Goal: Task Accomplishment & Management: Manage account settings

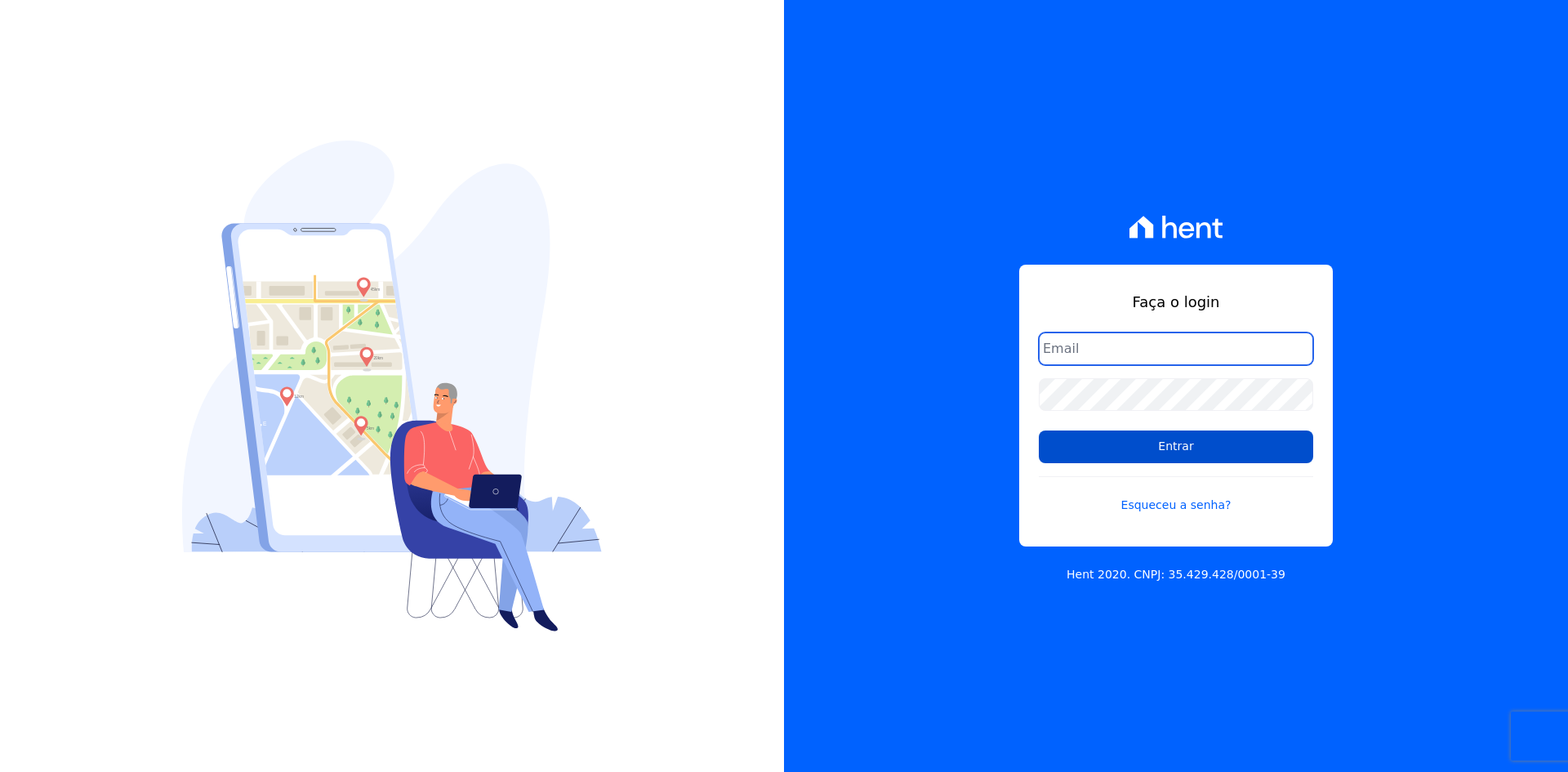
type input "[EMAIL_ADDRESS][DOMAIN_NAME]"
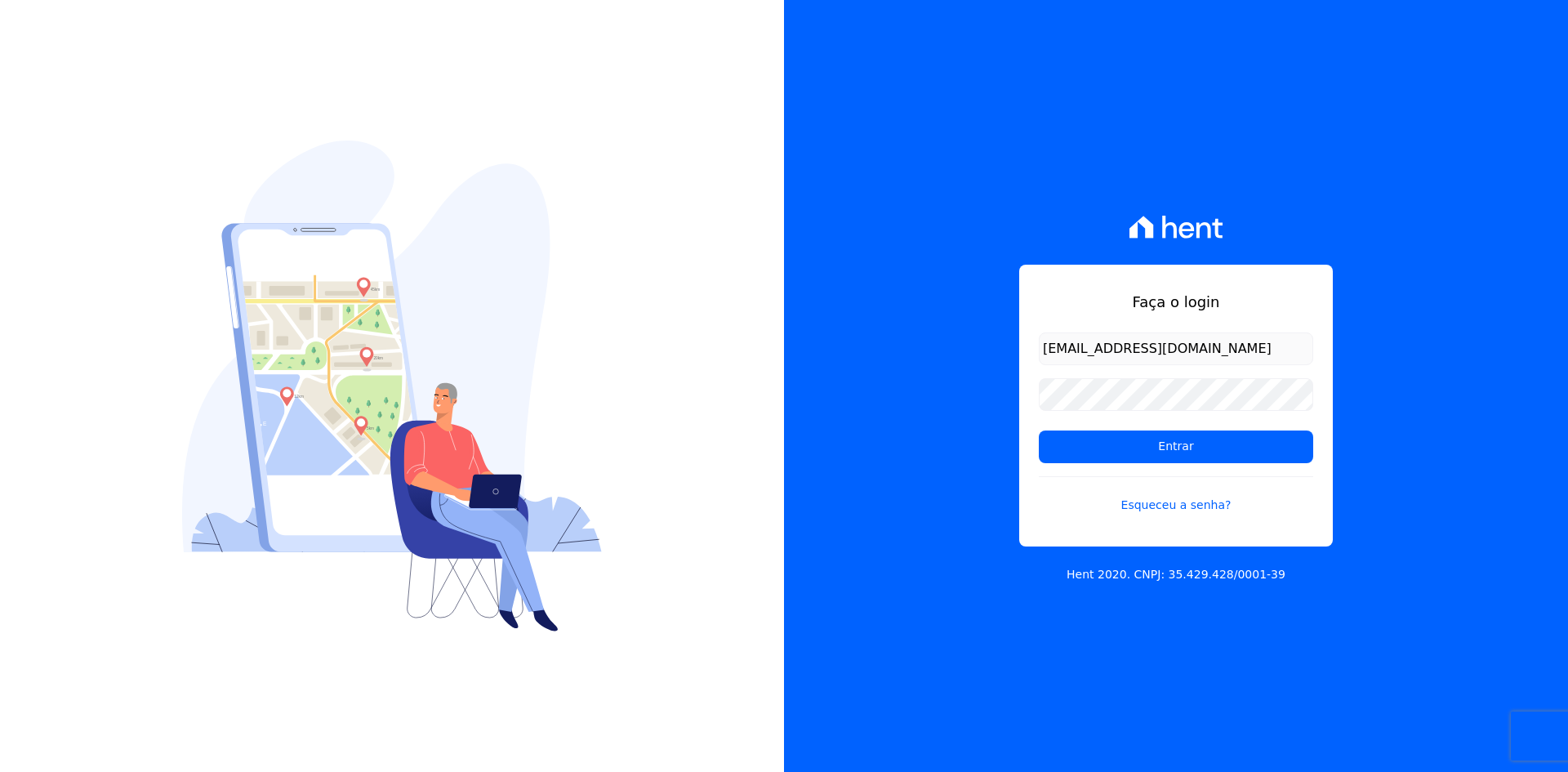
drag, startPoint x: 1079, startPoint y: 457, endPoint x: 852, endPoint y: 422, distance: 229.7
click at [1079, 457] on input "Entrar" at bounding box center [1176, 447] width 274 height 33
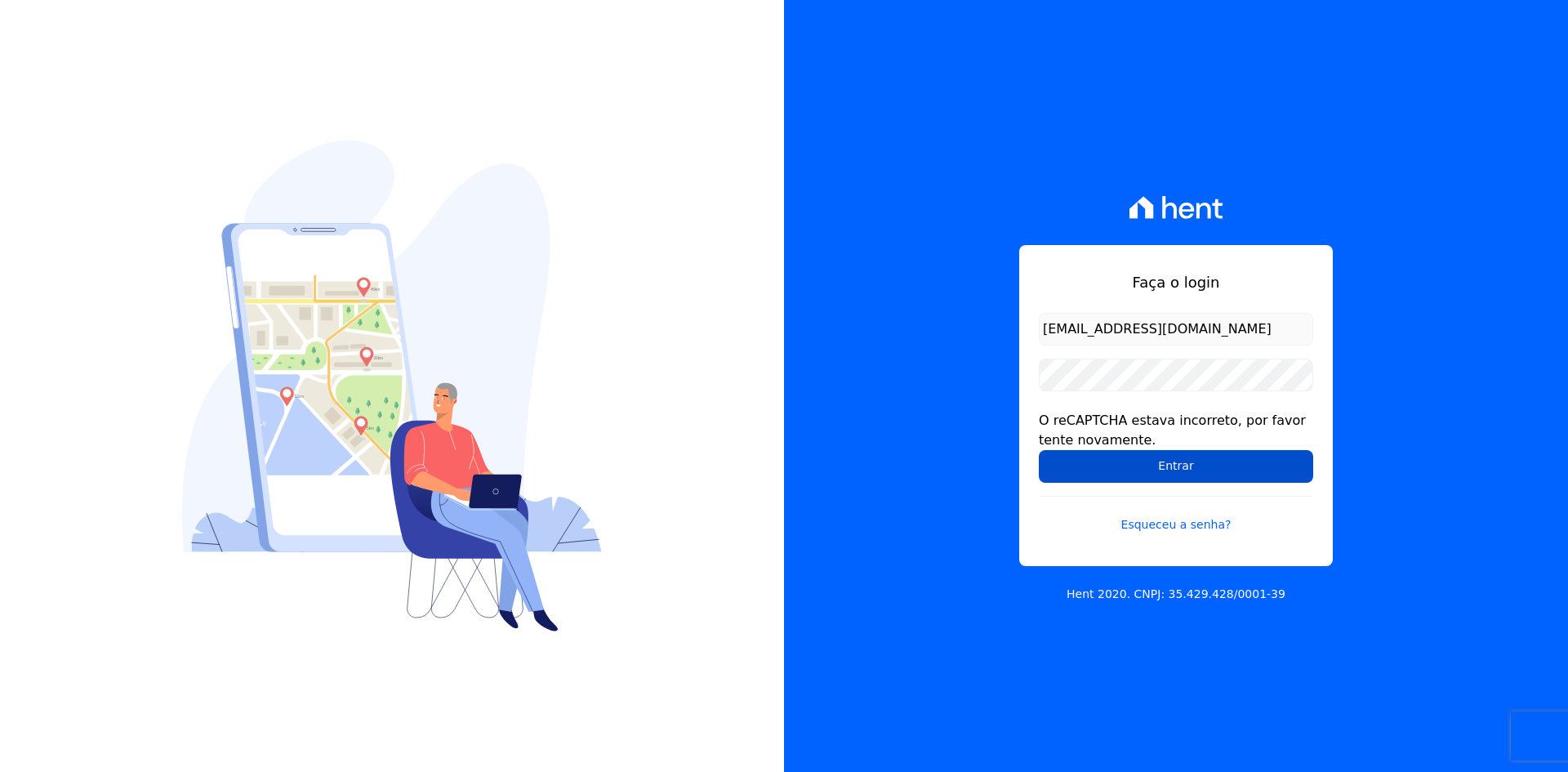
click at [1204, 474] on input "Entrar" at bounding box center [1176, 467] width 274 height 33
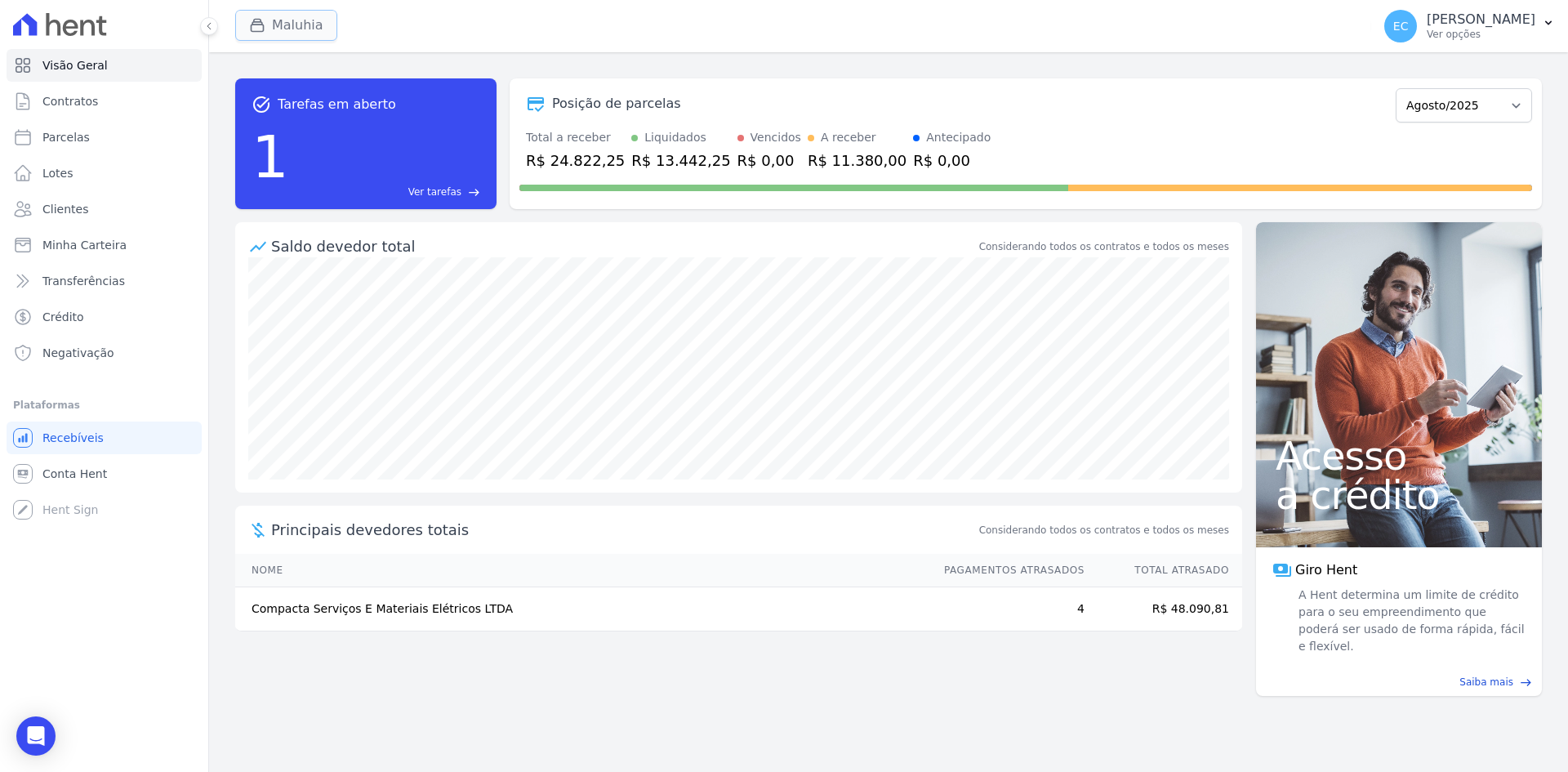
click at [253, 21] on icon "button" at bounding box center [257, 25] width 16 height 16
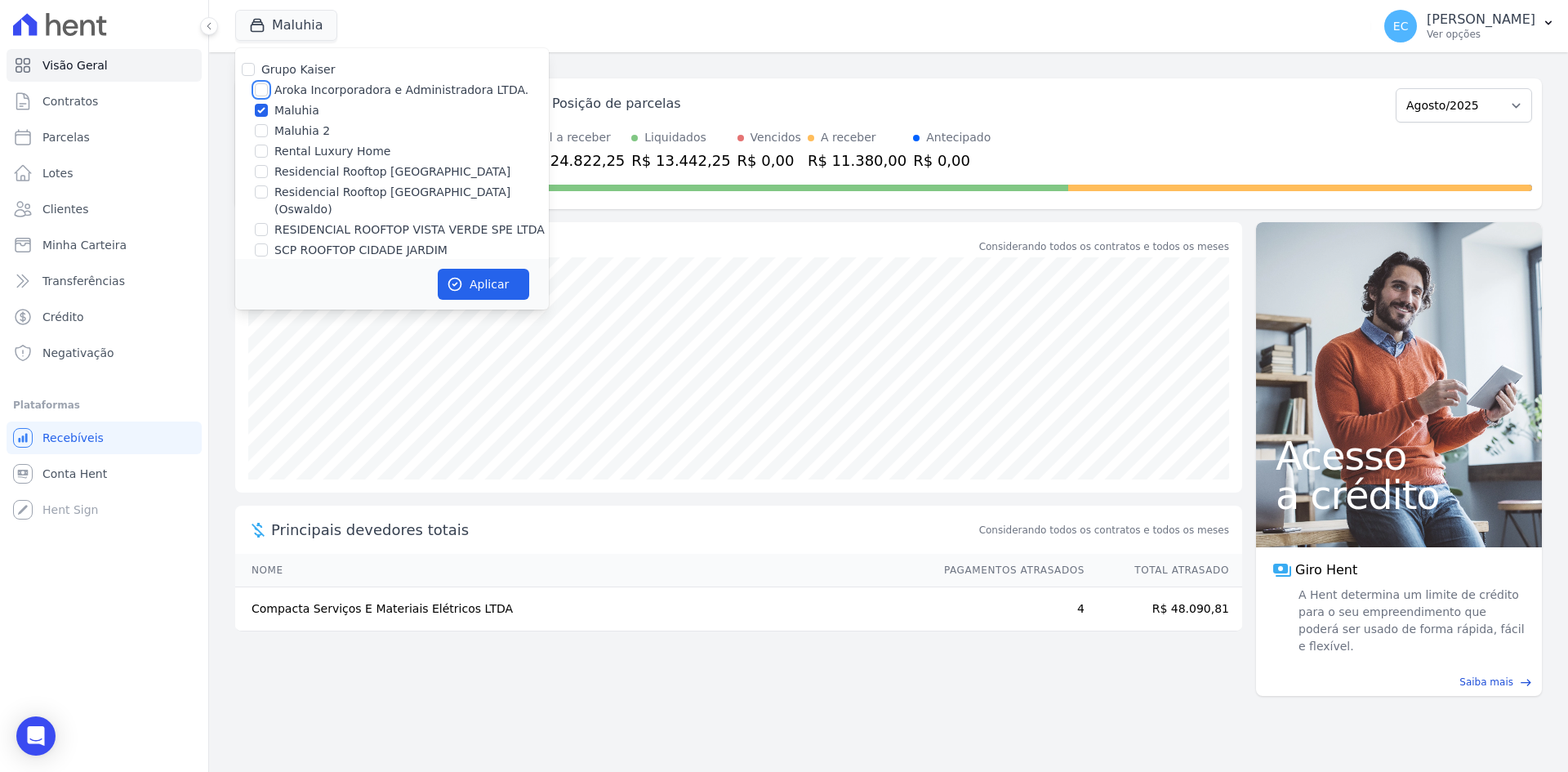
click at [260, 89] on input "Aroka Incorporadora e Administradora LTDA." at bounding box center [260, 90] width 13 height 13
checkbox input "true"
click at [261, 108] on input "Maluhia" at bounding box center [260, 110] width 13 height 13
checkbox input "false"
click at [499, 284] on button "Aplicar" at bounding box center [483, 284] width 91 height 31
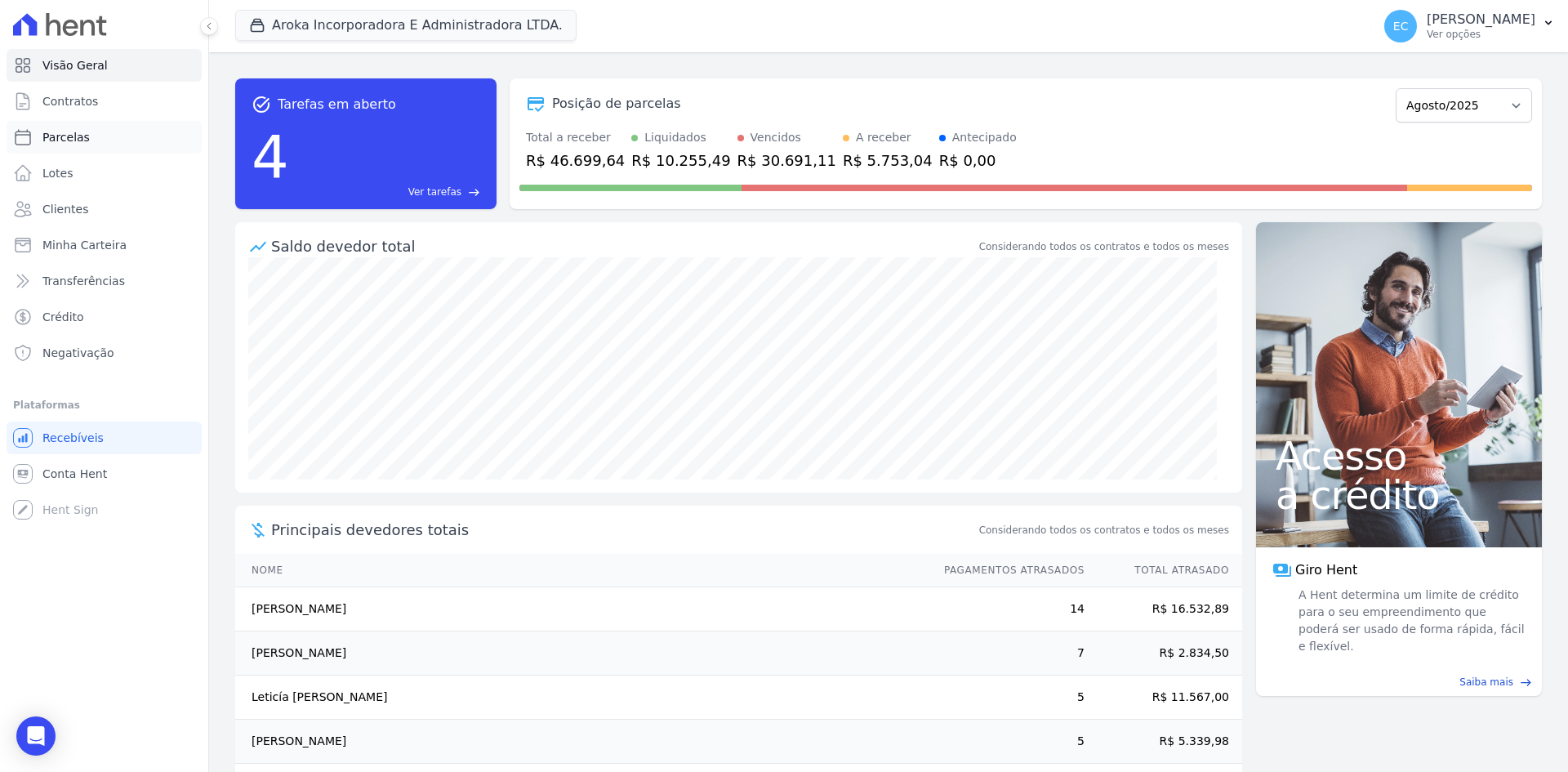
click at [70, 126] on link "Parcelas" at bounding box center [104, 137] width 195 height 33
select select
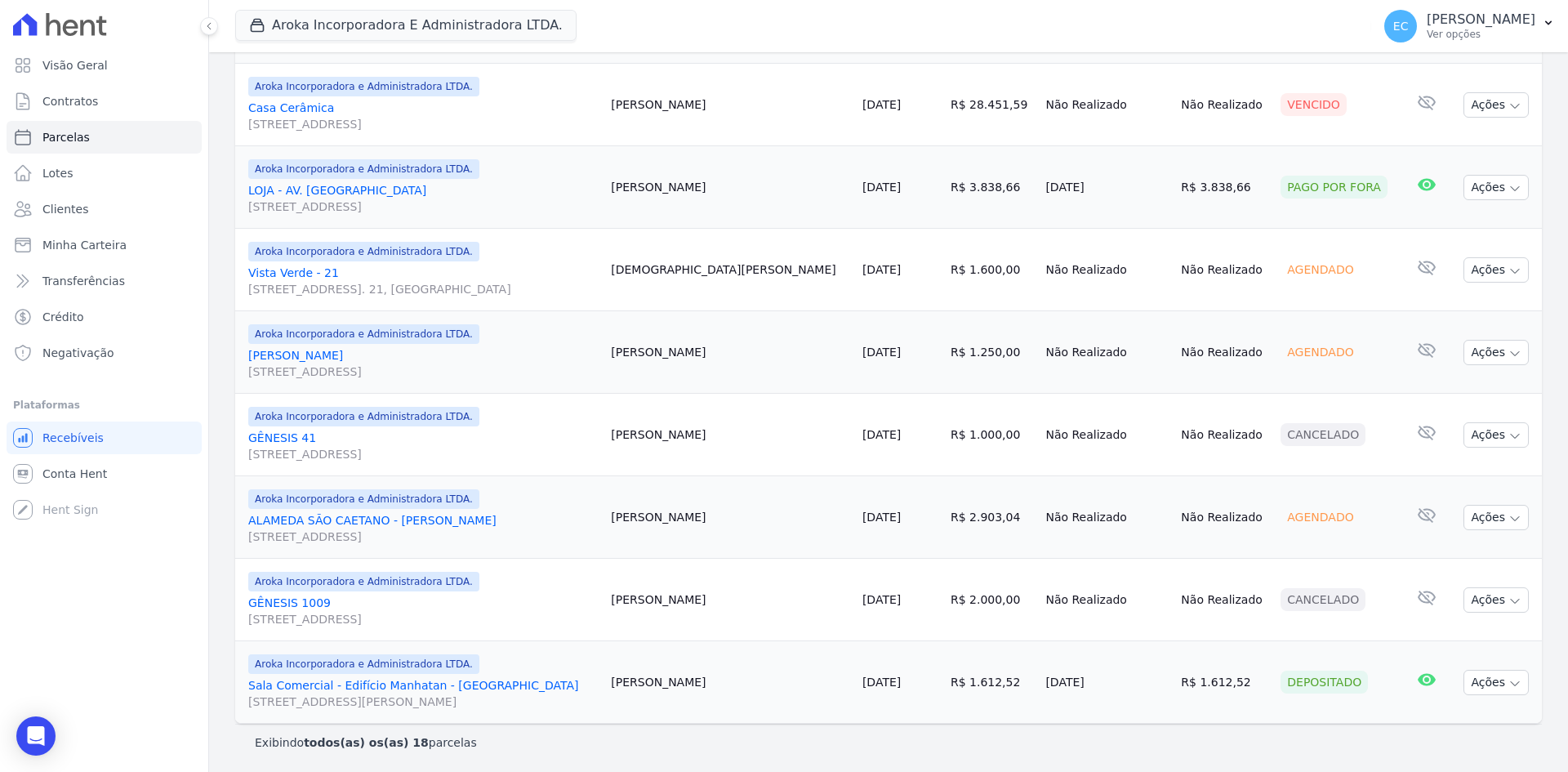
scroll to position [1248, 0]
click at [297, 22] on button "Aroka Incorporadora E Administradora LTDA." at bounding box center [406, 25] width 342 height 31
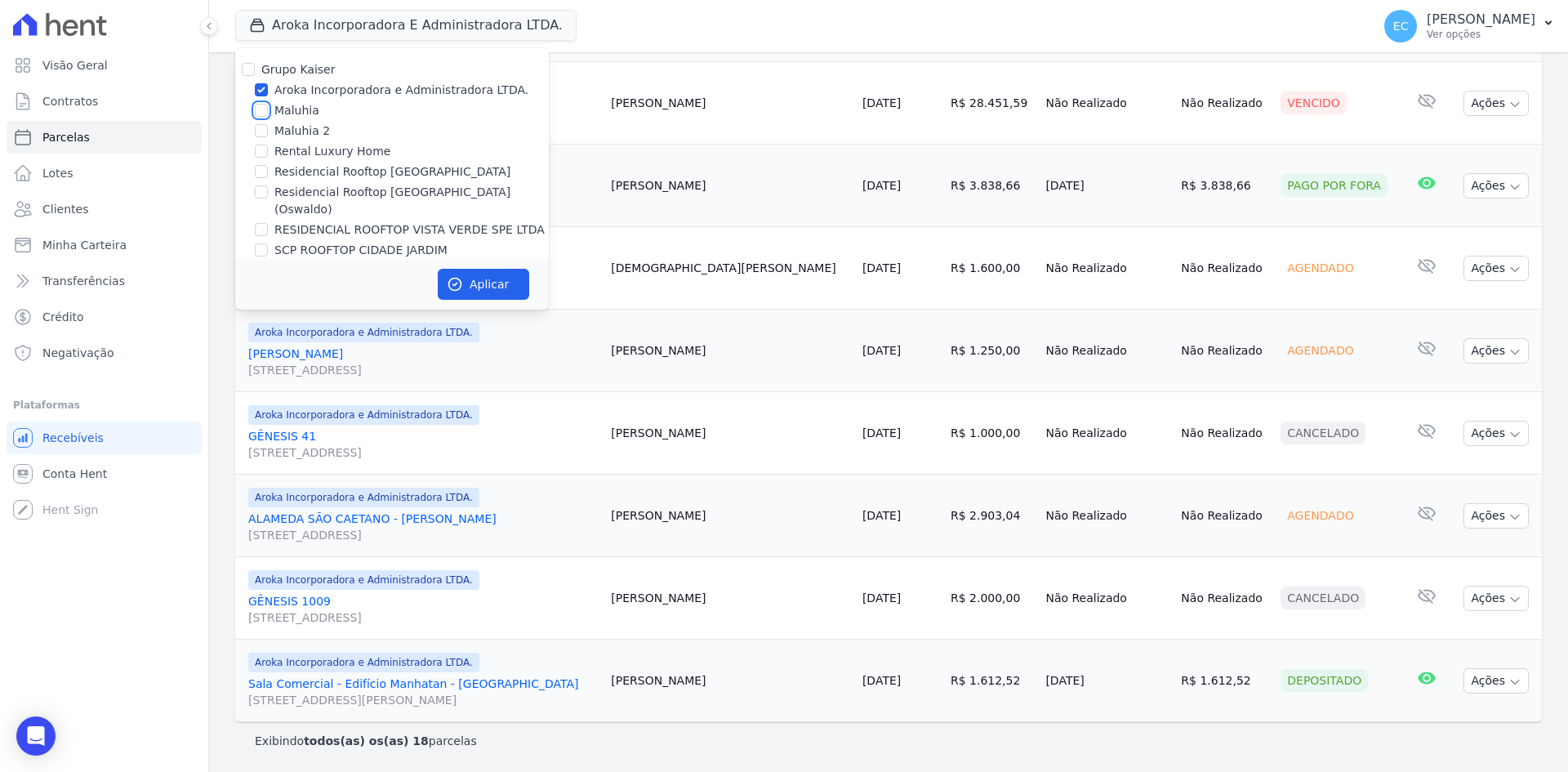
click at [261, 107] on input "Maluhia" at bounding box center [260, 110] width 13 height 13
checkbox input "true"
click at [261, 86] on input "Aroka Incorporadora e Administradora LTDA." at bounding box center [260, 90] width 13 height 13
checkbox input "false"
click at [487, 279] on button "Aplicar" at bounding box center [483, 284] width 91 height 31
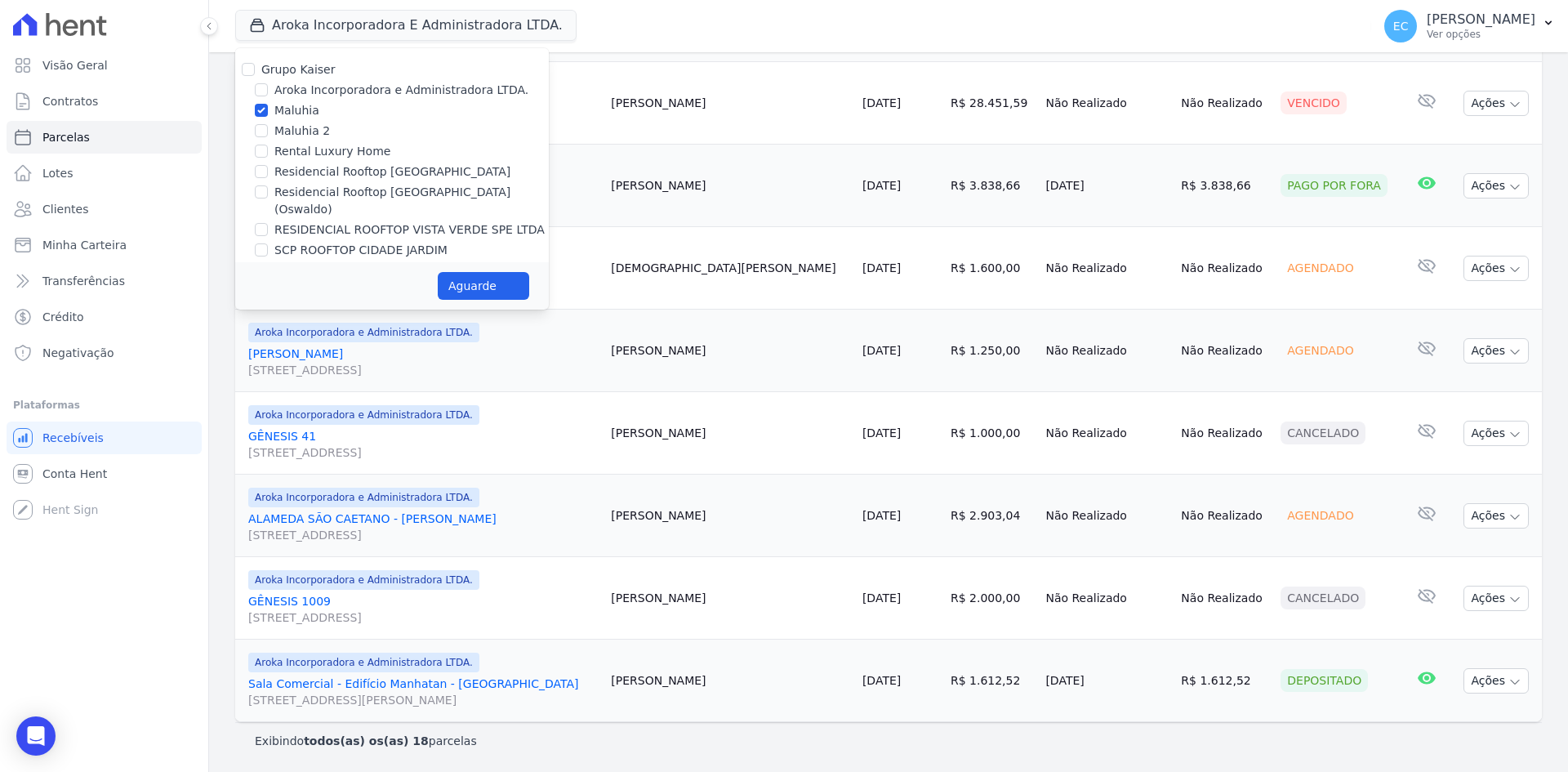
select select
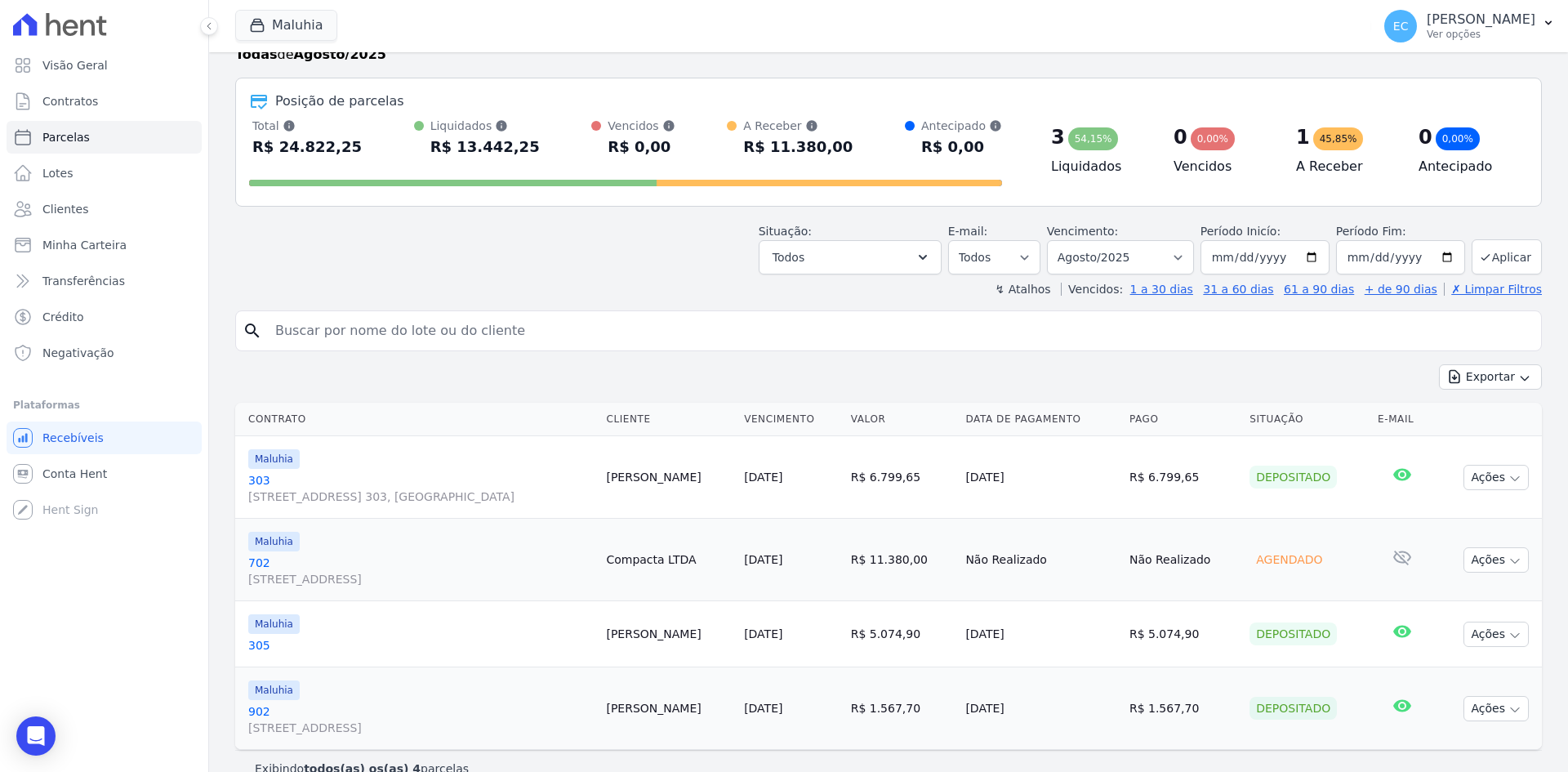
scroll to position [78, 0]
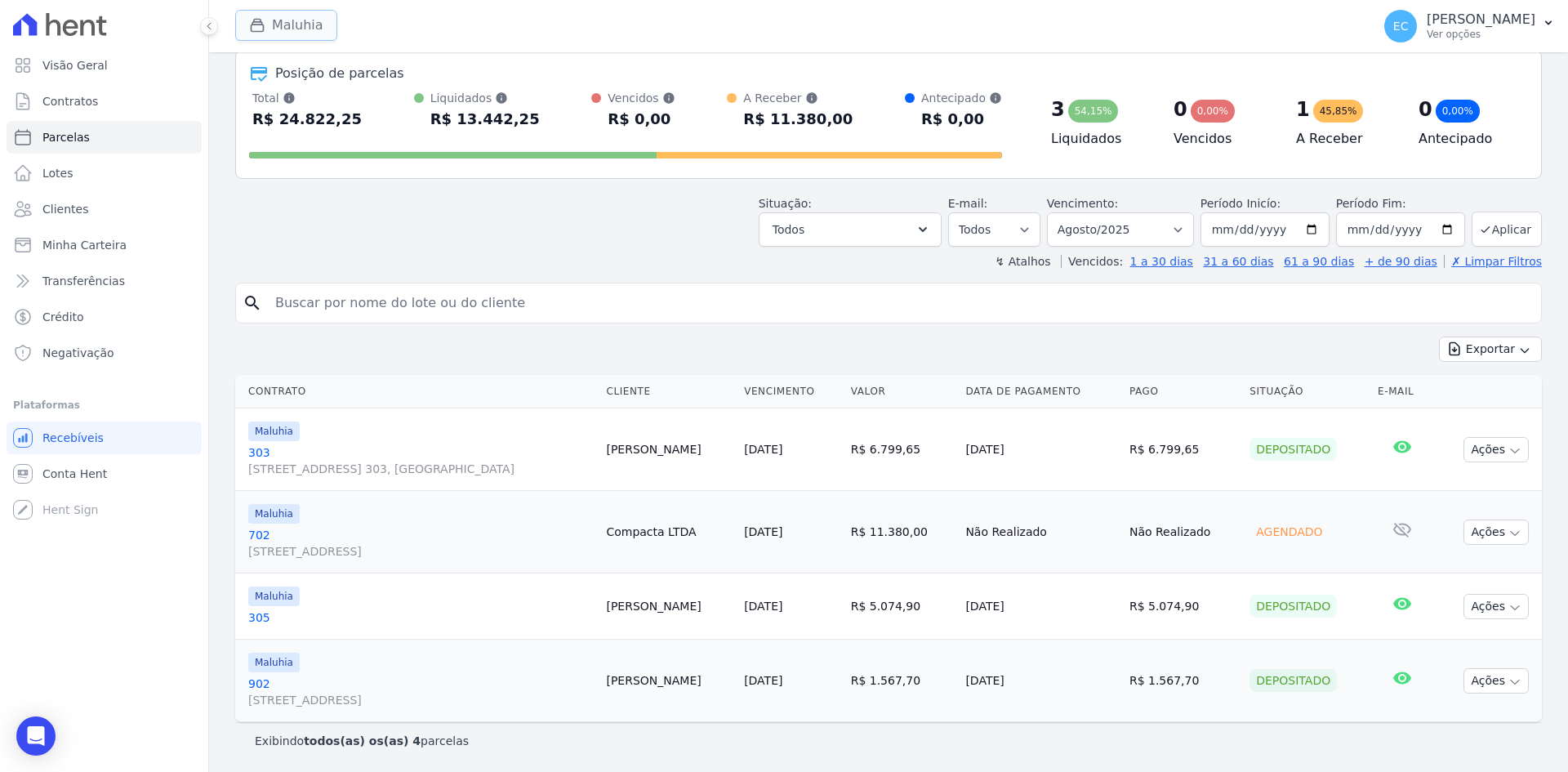
click at [276, 34] on button "Maluhia" at bounding box center [286, 25] width 102 height 31
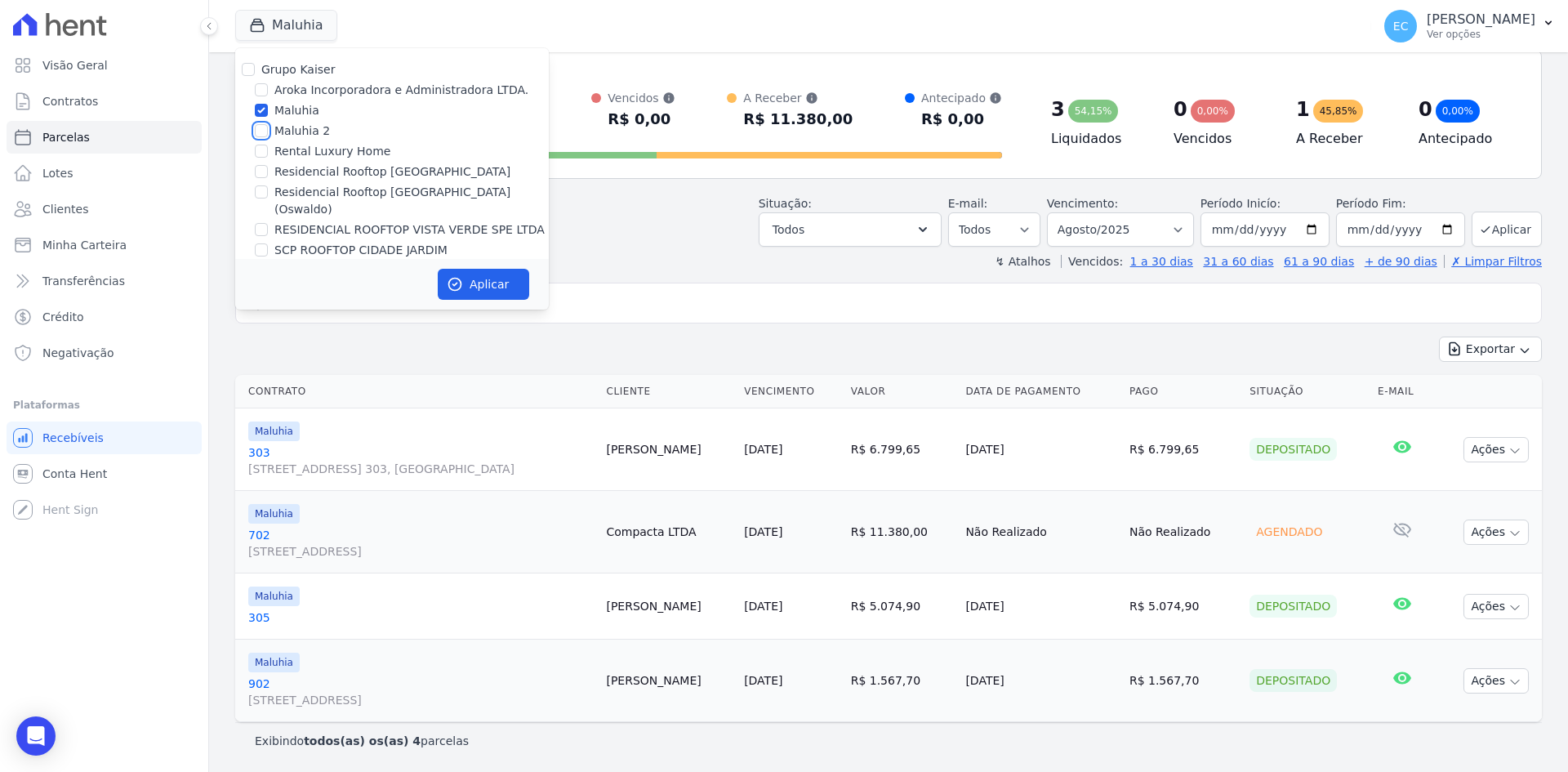
click at [259, 133] on input "Maluhia 2" at bounding box center [260, 130] width 13 height 13
checkbox input "true"
click at [260, 110] on input "Maluhia" at bounding box center [260, 110] width 13 height 13
checkbox input "false"
click at [467, 279] on button "Aplicar" at bounding box center [483, 284] width 91 height 31
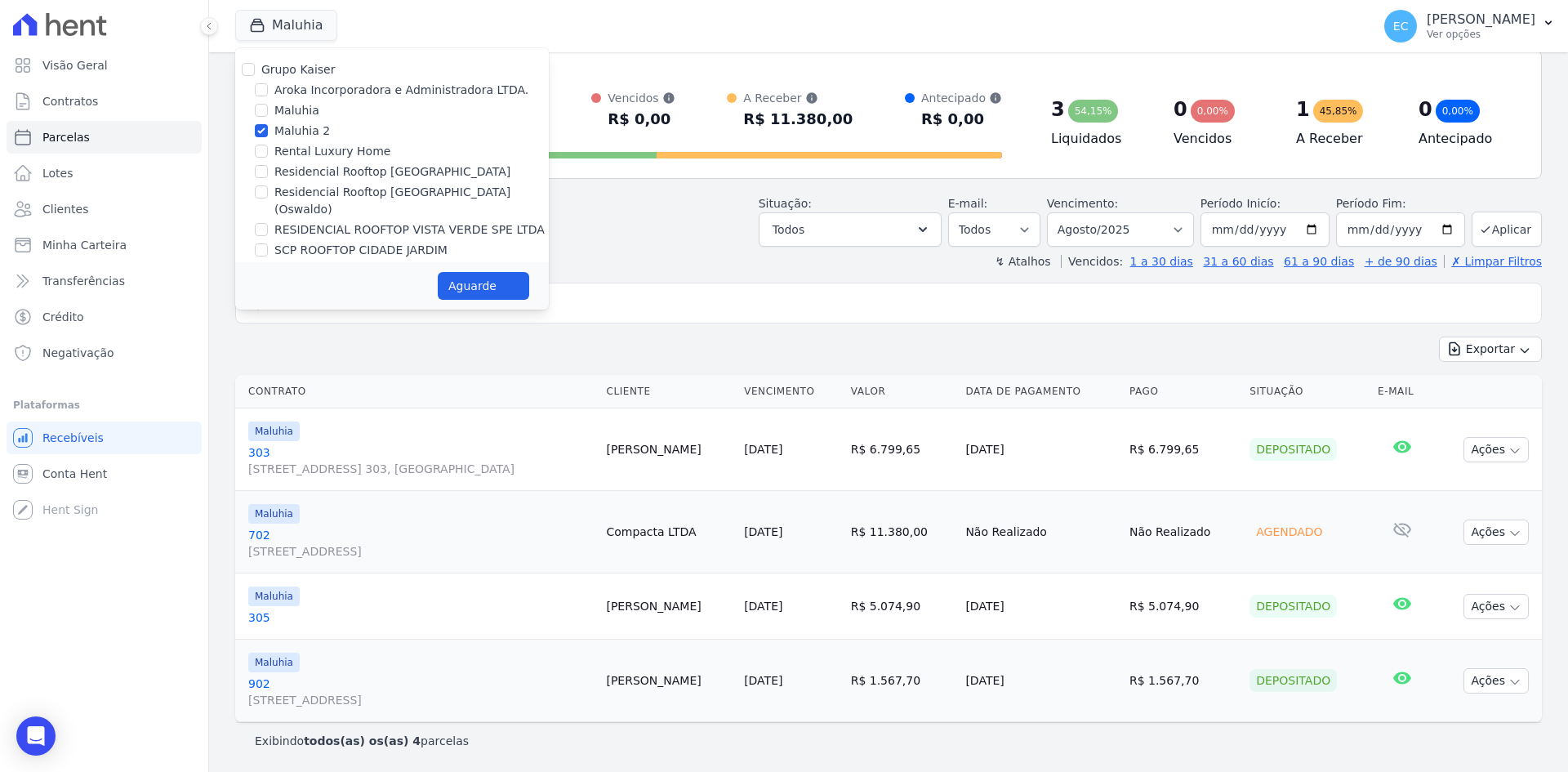
select select
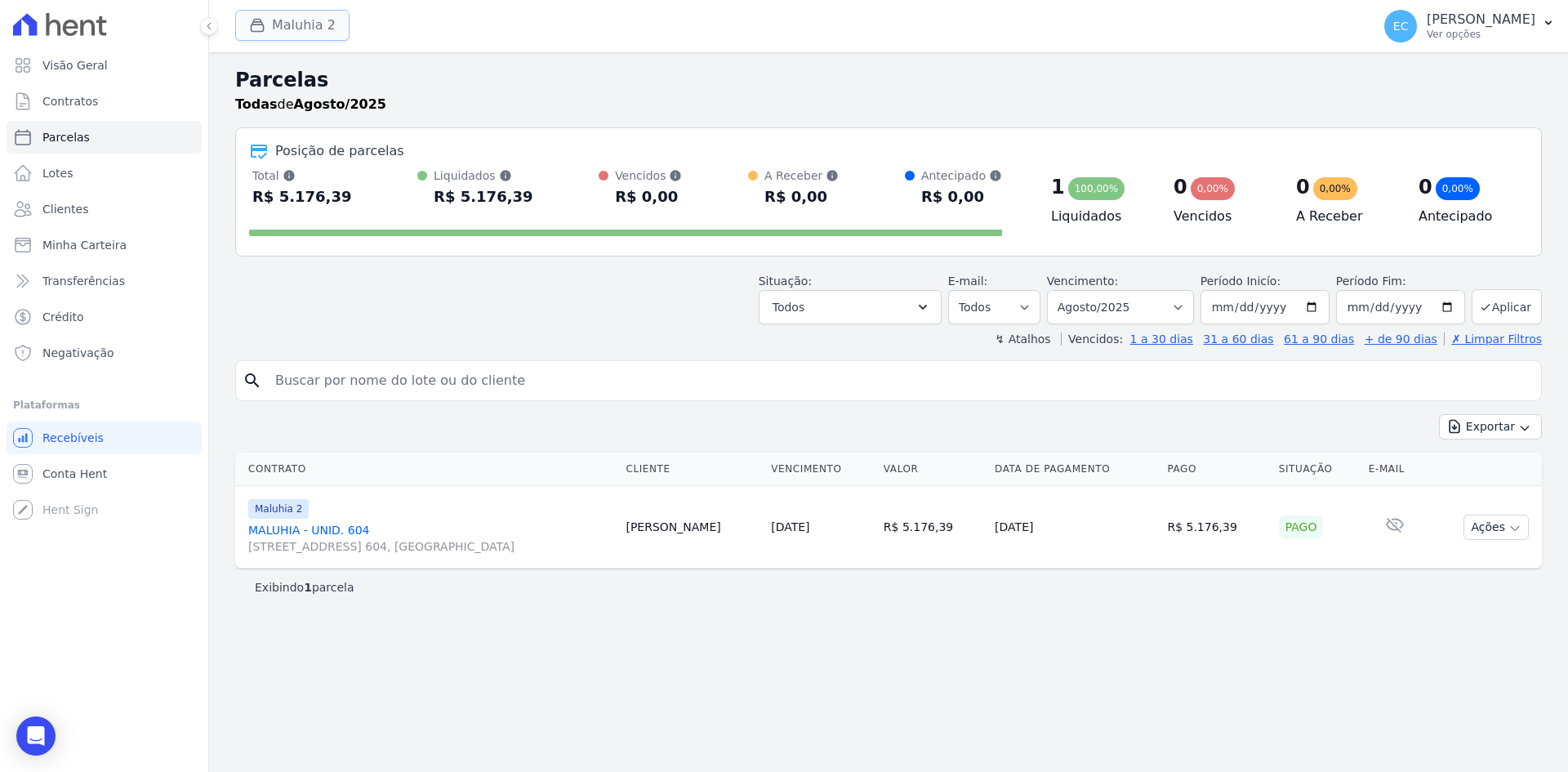
click at [255, 26] on icon "button" at bounding box center [257, 25] width 16 height 16
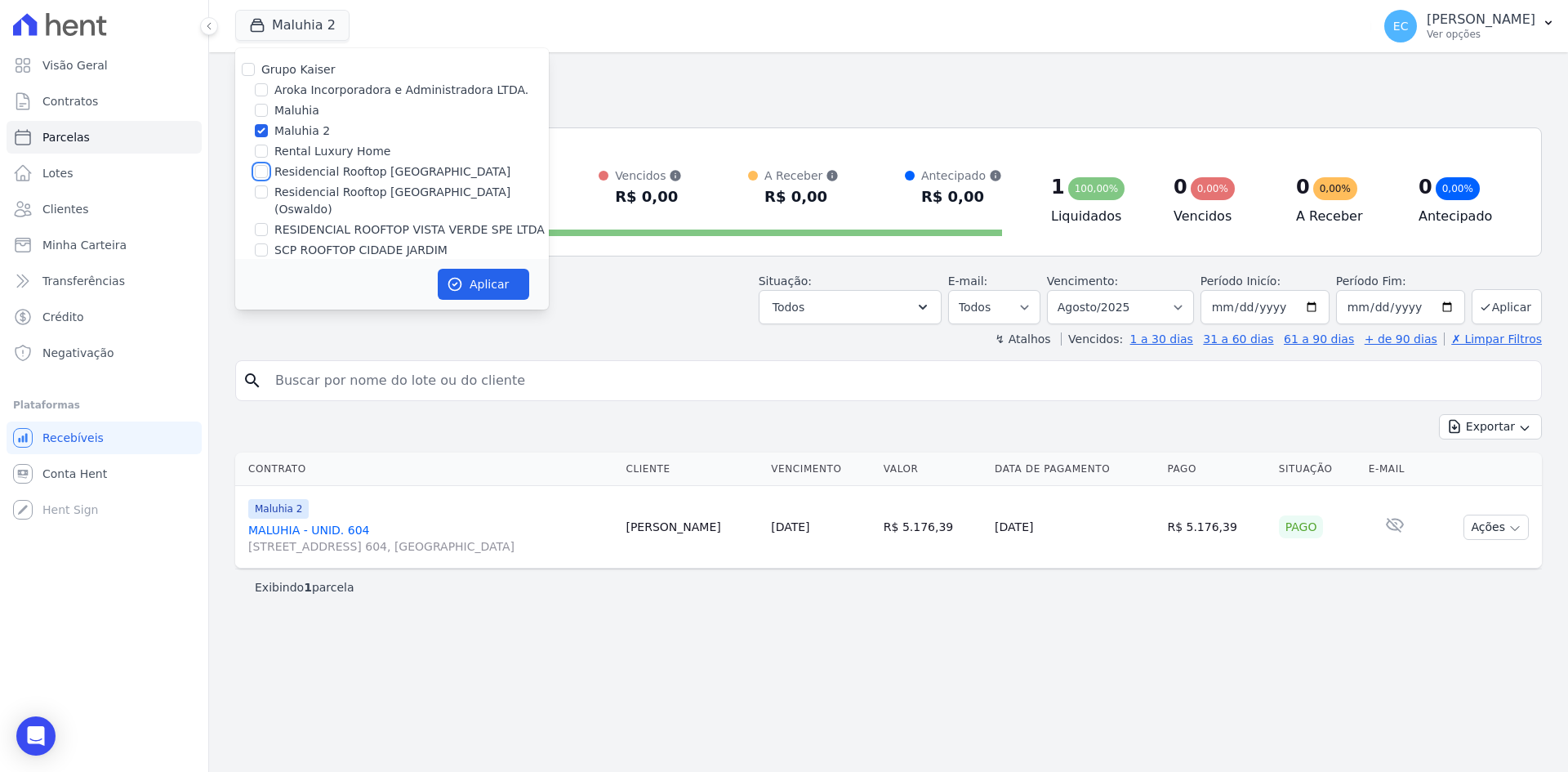
click at [267, 170] on input "Residencial Rooftop [GEOGRAPHIC_DATA]" at bounding box center [260, 171] width 13 height 13
checkbox input "true"
click at [260, 130] on input "Maluhia 2" at bounding box center [260, 130] width 13 height 13
checkbox input "false"
click at [455, 268] on button "Aplicar" at bounding box center [483, 284] width 91 height 31
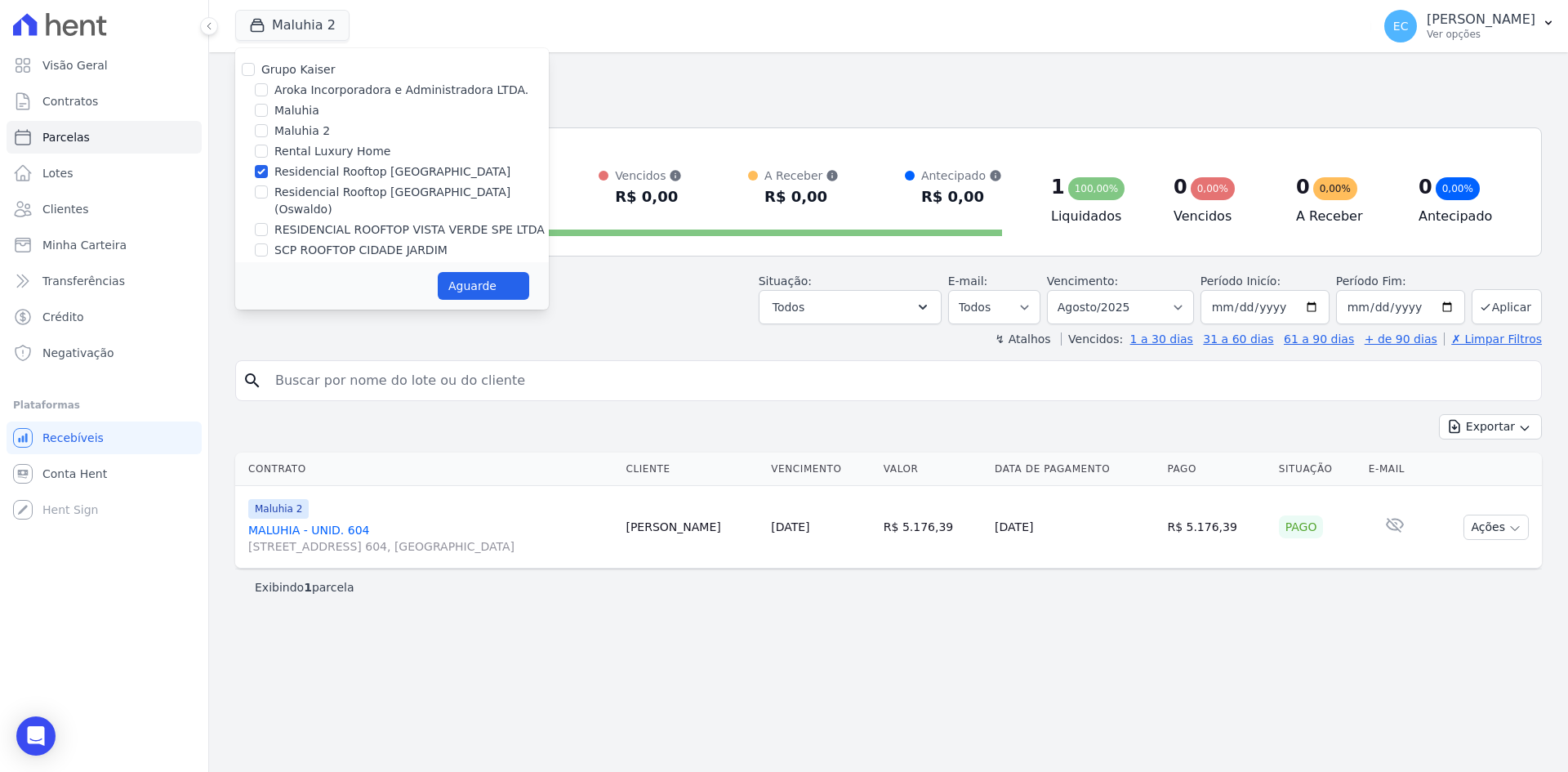
select select
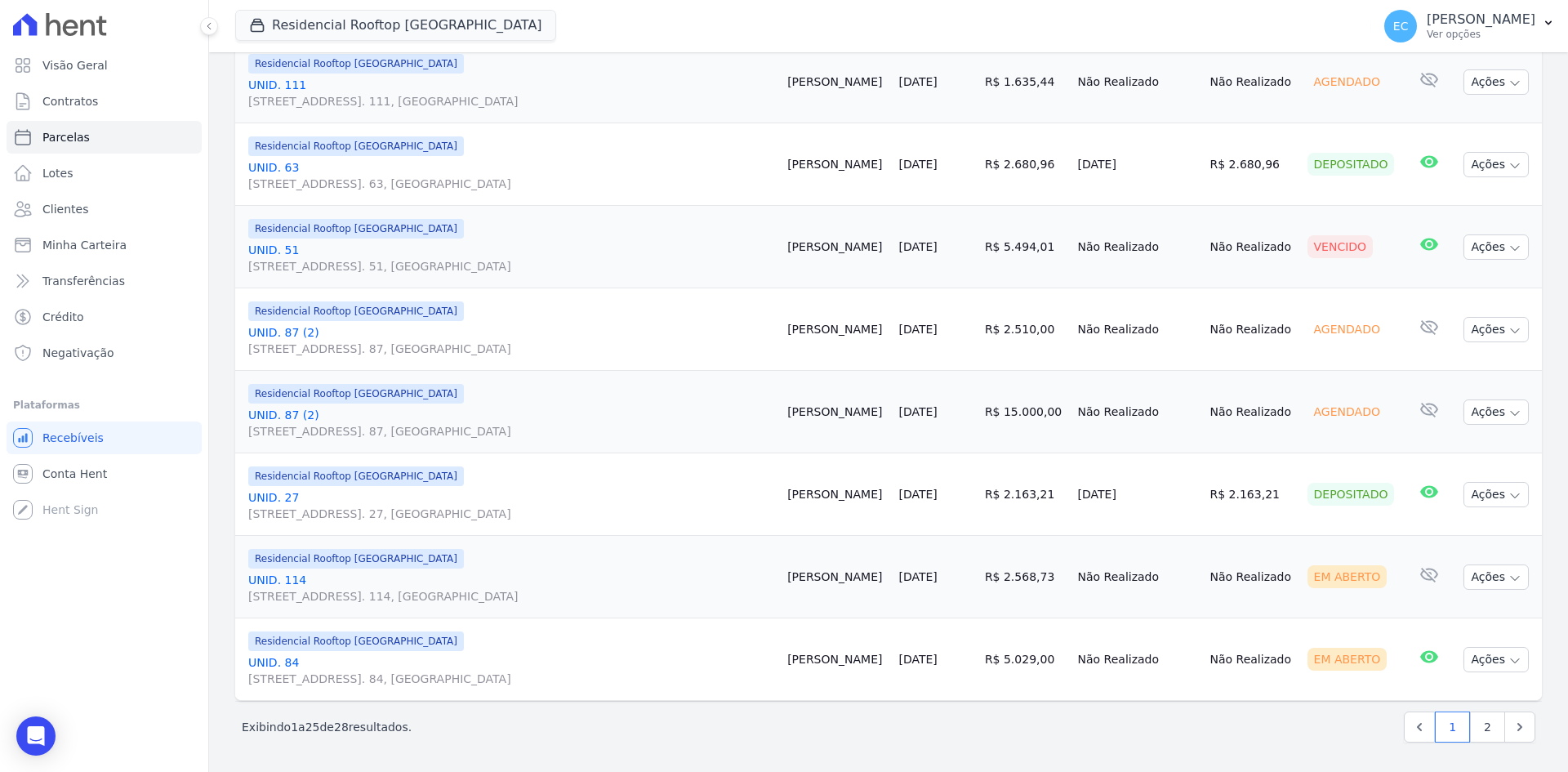
scroll to position [1602, 0]
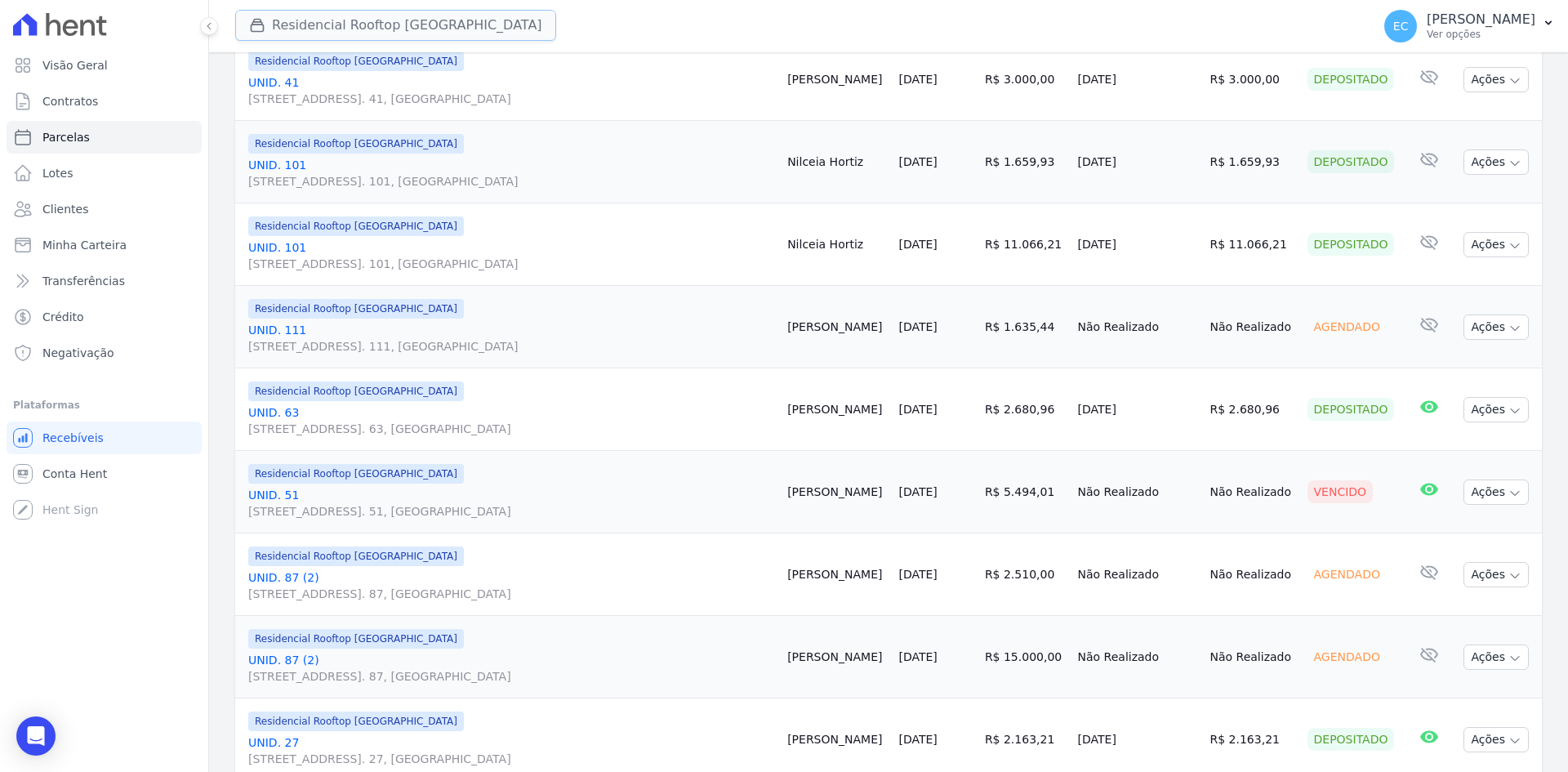
click at [290, 28] on button "Residencial Rooftop [GEOGRAPHIC_DATA]" at bounding box center [396, 25] width 321 height 31
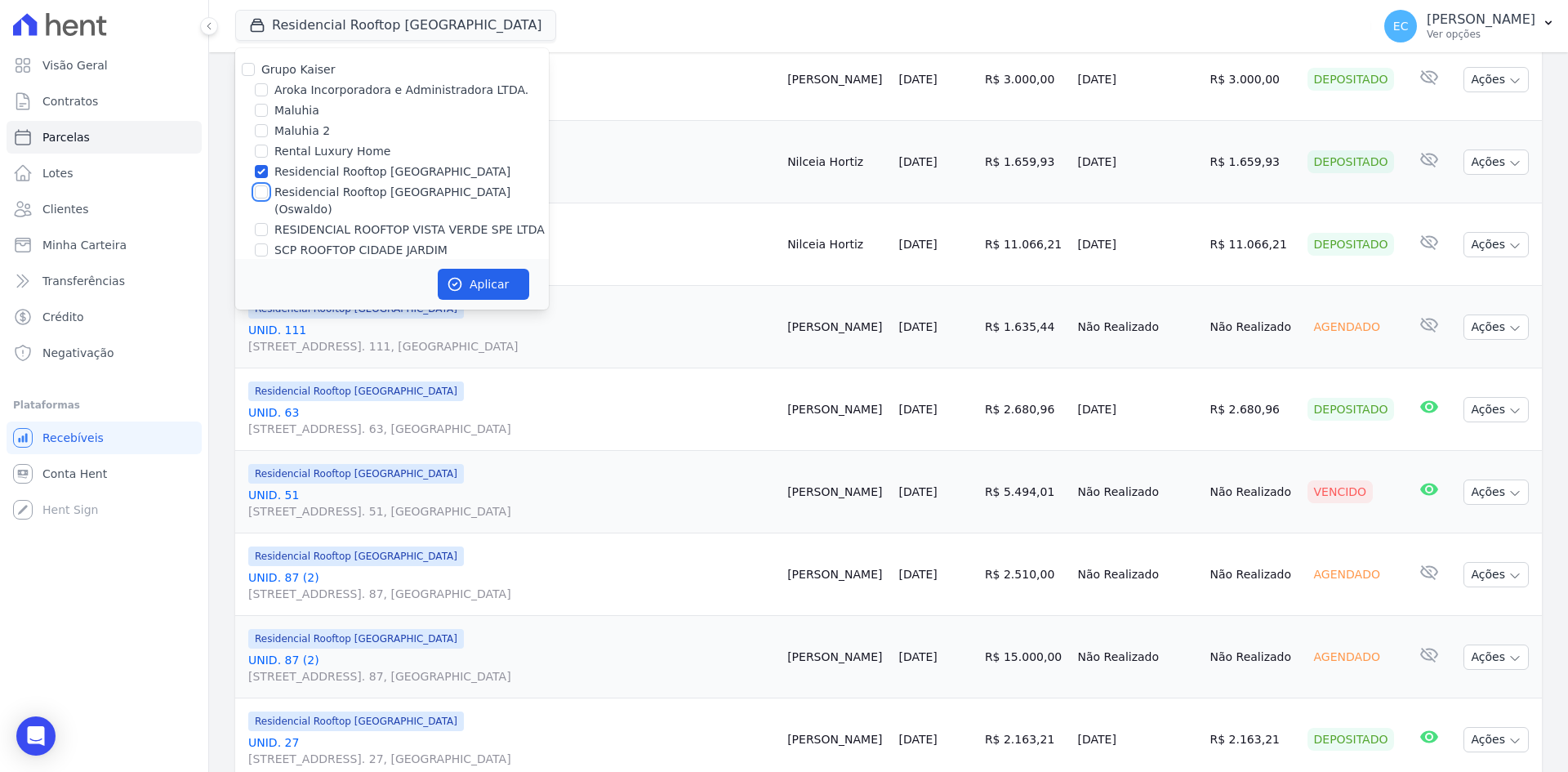
click at [263, 192] on input "Residencial Rooftop [GEOGRAPHIC_DATA] (Oswaldo)" at bounding box center [260, 191] width 13 height 13
checkbox input "true"
click at [260, 173] on input "Residencial Rooftop [GEOGRAPHIC_DATA]" at bounding box center [260, 171] width 13 height 13
checkbox input "false"
click at [474, 280] on button "Aplicar" at bounding box center [483, 284] width 91 height 31
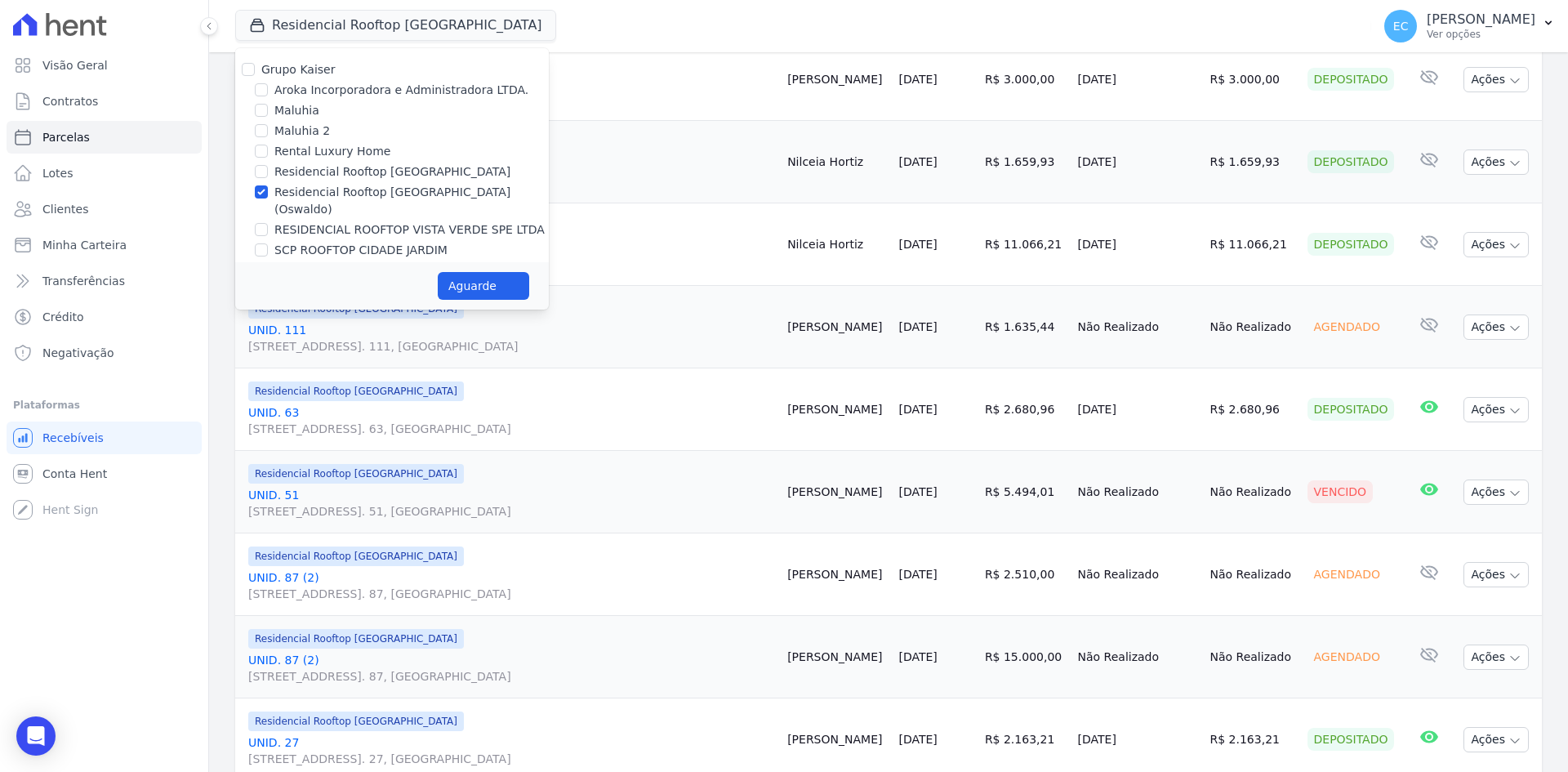
select select
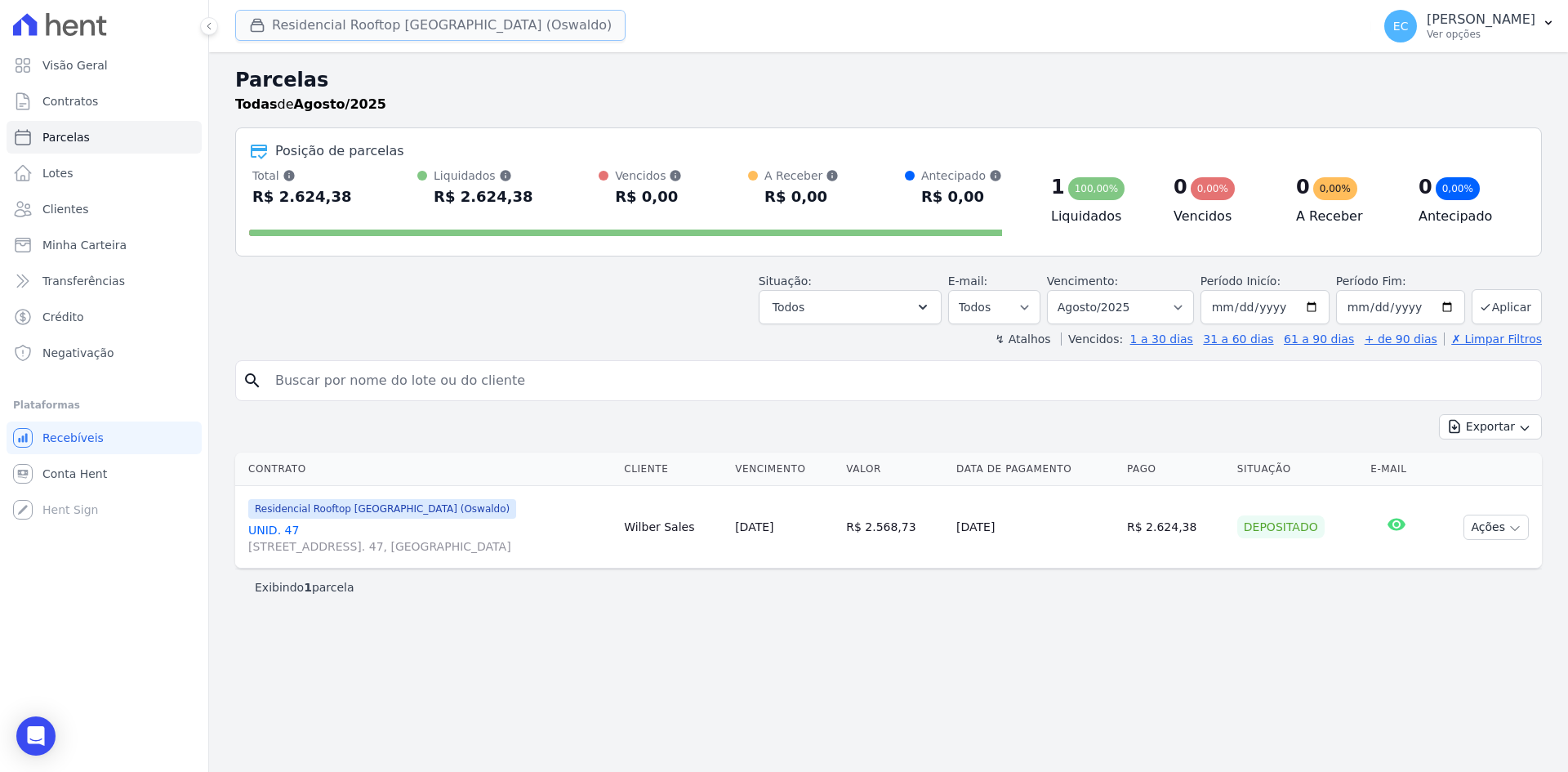
click at [252, 31] on icon "button" at bounding box center [258, 26] width 12 height 12
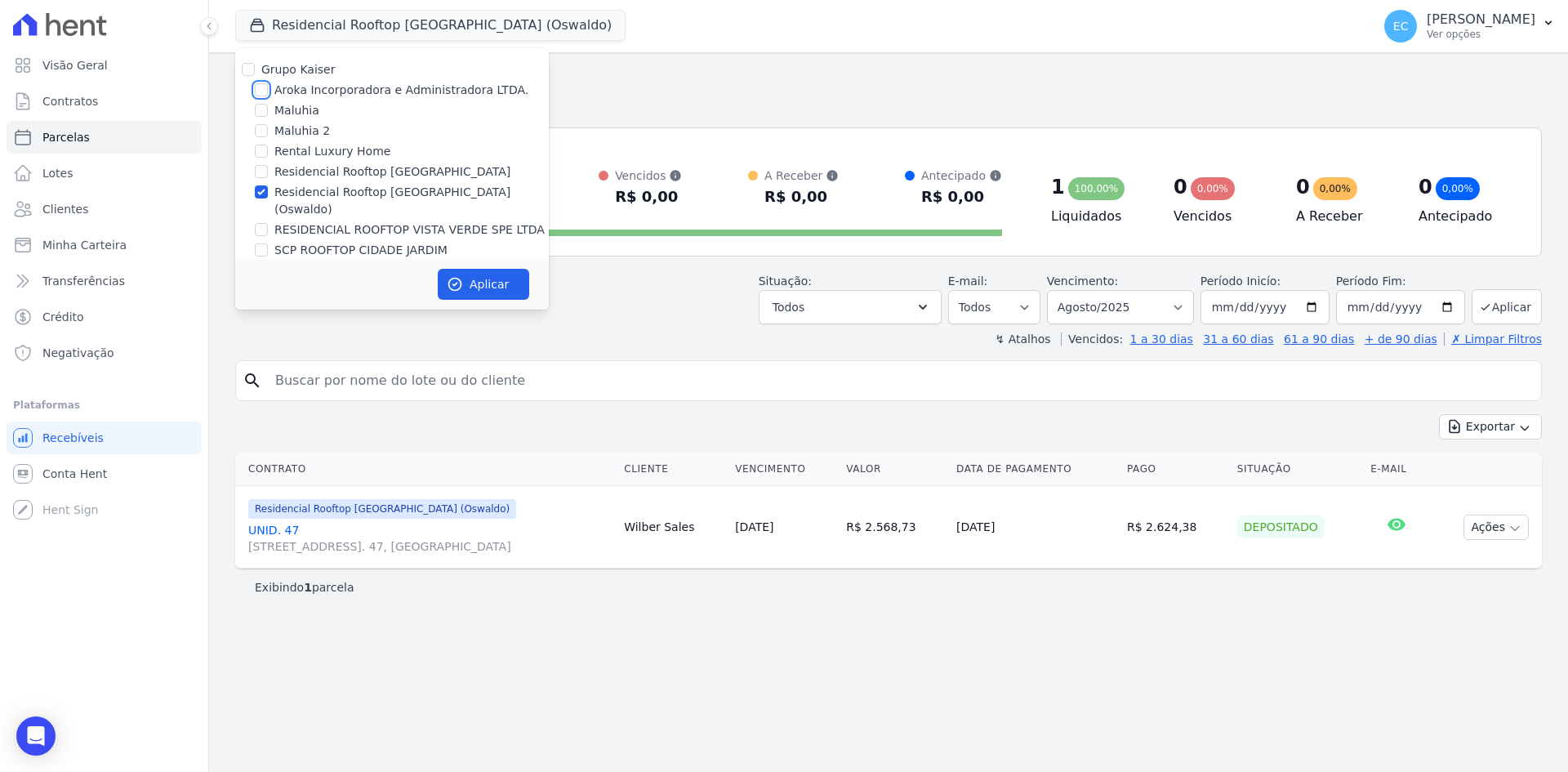
click at [260, 88] on input "Aroka Incorporadora e Administradora LTDA." at bounding box center [260, 90] width 13 height 13
checkbox input "true"
click at [262, 192] on input "Residencial Rooftop [GEOGRAPHIC_DATA] (Oswaldo)" at bounding box center [260, 191] width 13 height 13
checkbox input "false"
click at [466, 272] on button "Aplicar" at bounding box center [483, 284] width 91 height 31
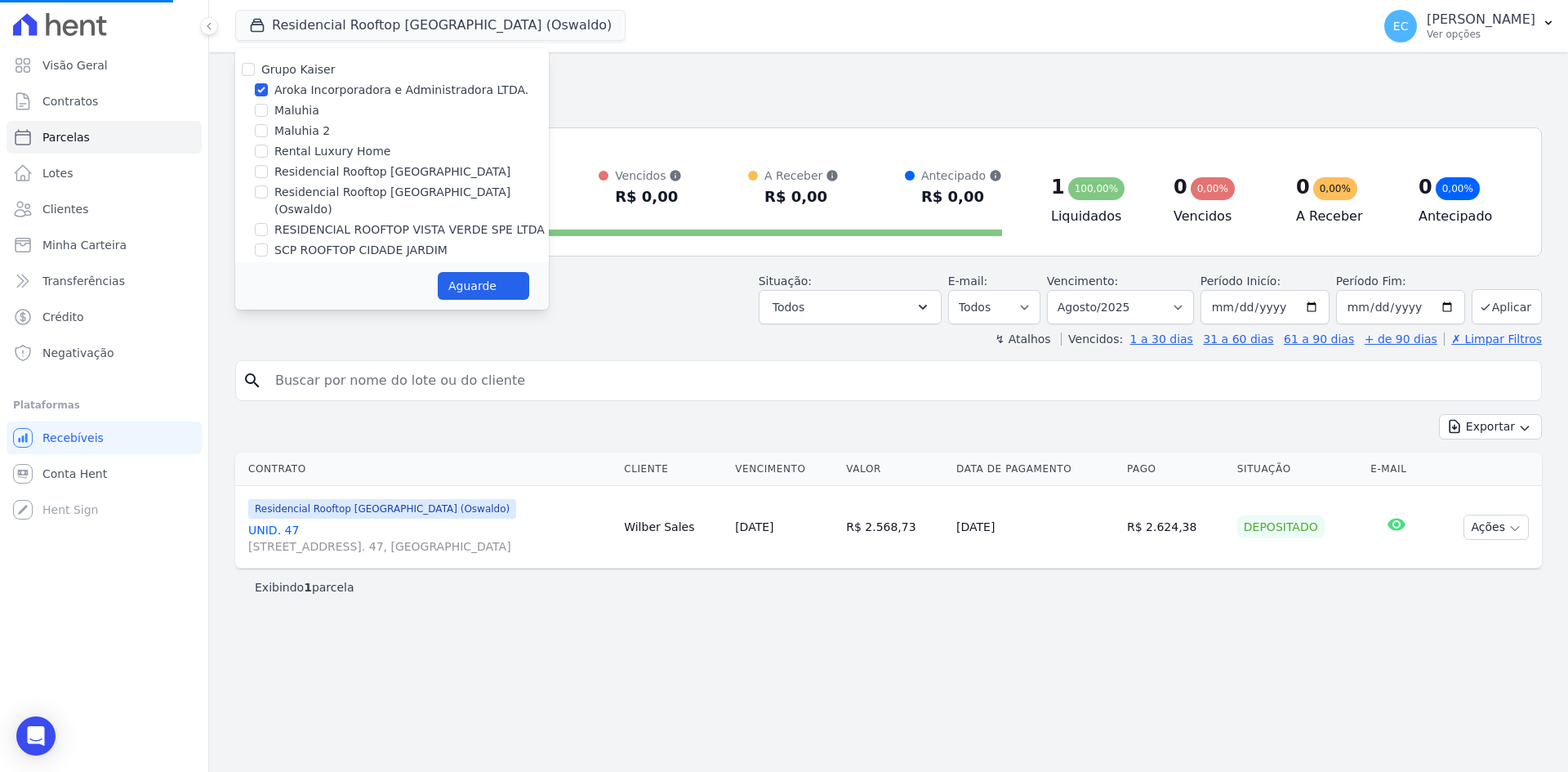
select select
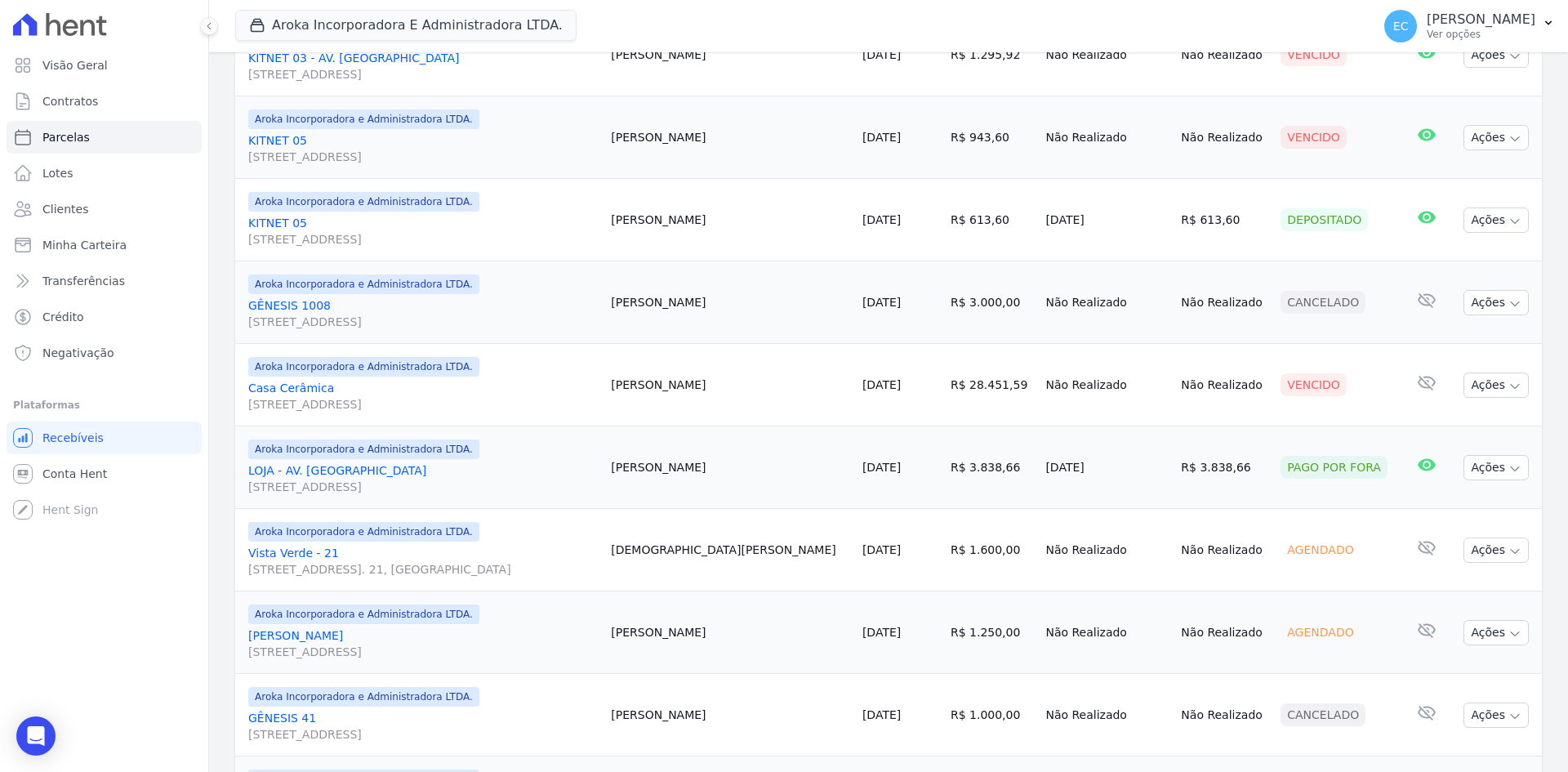
scroll to position [980, 0]
